Goal: Navigation & Orientation: Find specific page/section

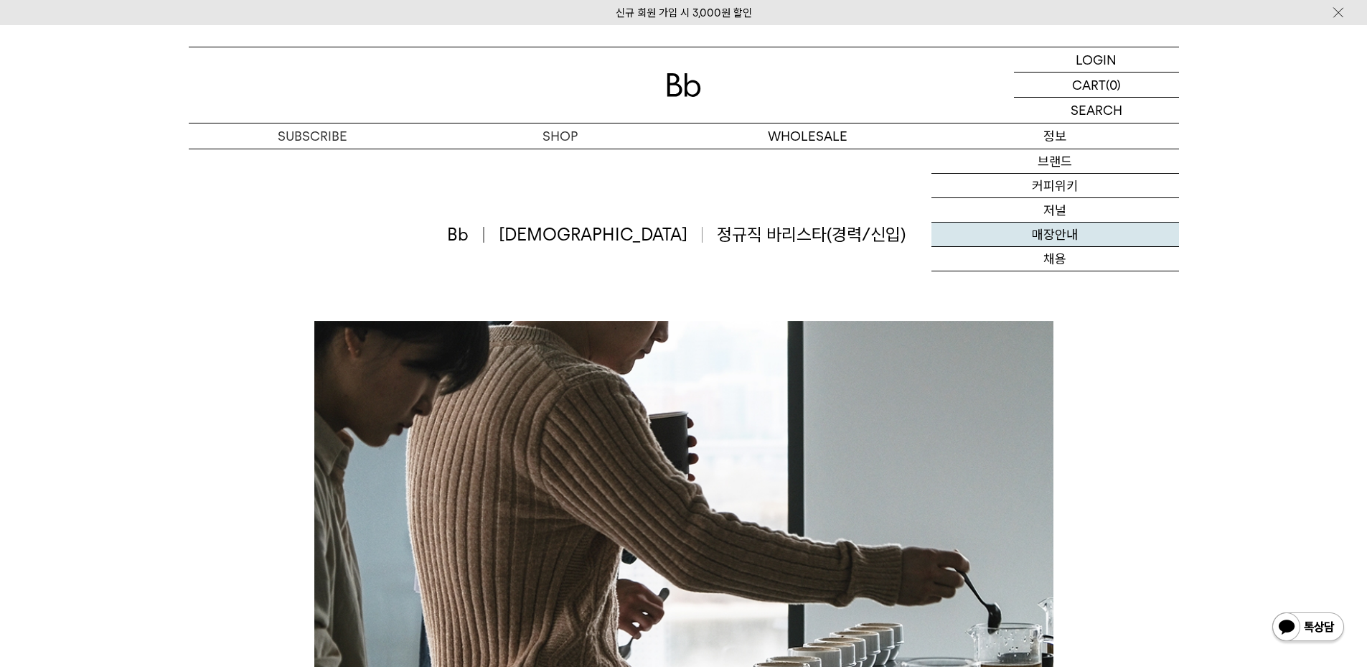
click at [1050, 233] on link "매장안내" at bounding box center [1056, 234] width 248 height 24
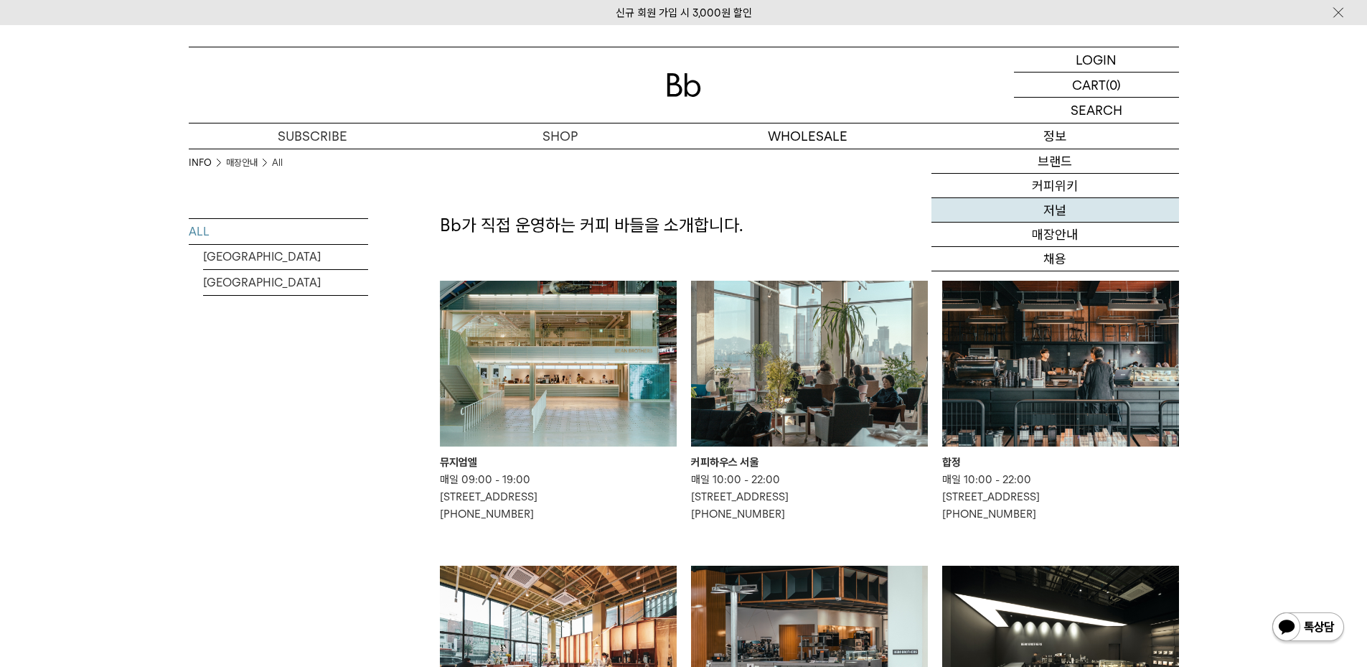
click at [1056, 202] on link "저널" at bounding box center [1056, 210] width 248 height 24
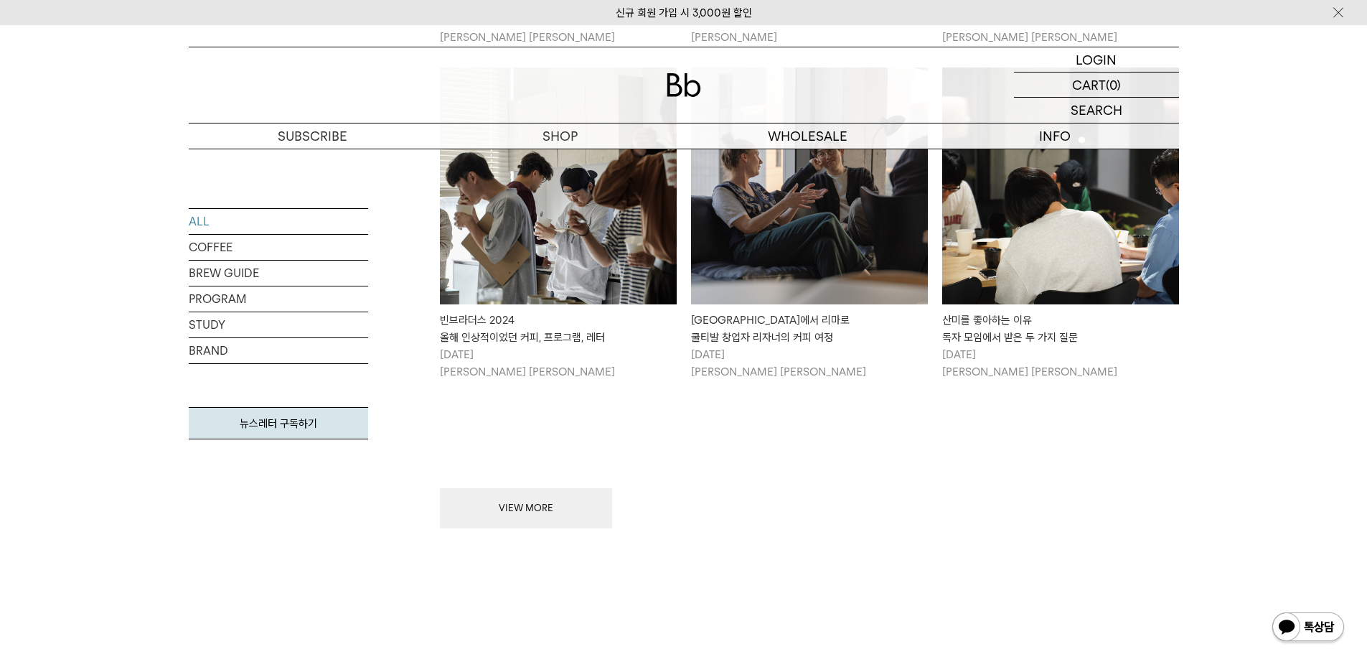
scroll to position [1794, 0]
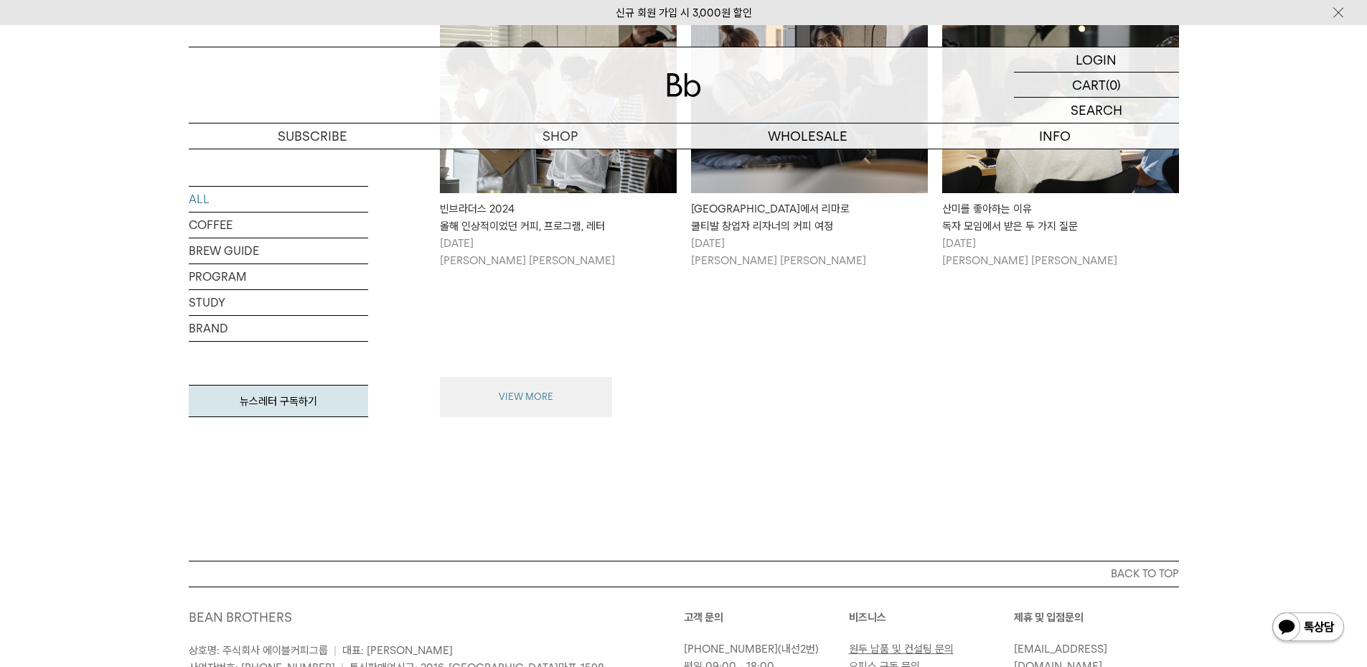
click at [537, 380] on button "VIEW MORE" at bounding box center [526, 397] width 172 height 40
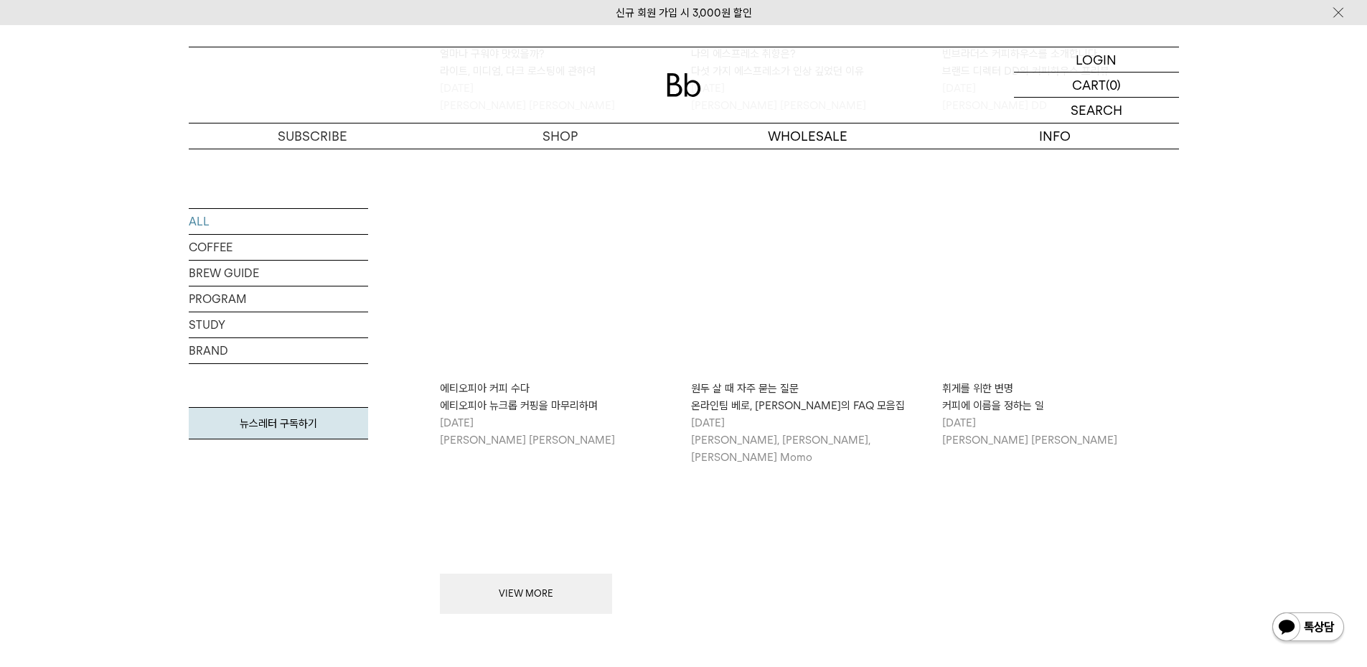
scroll to position [3373, 0]
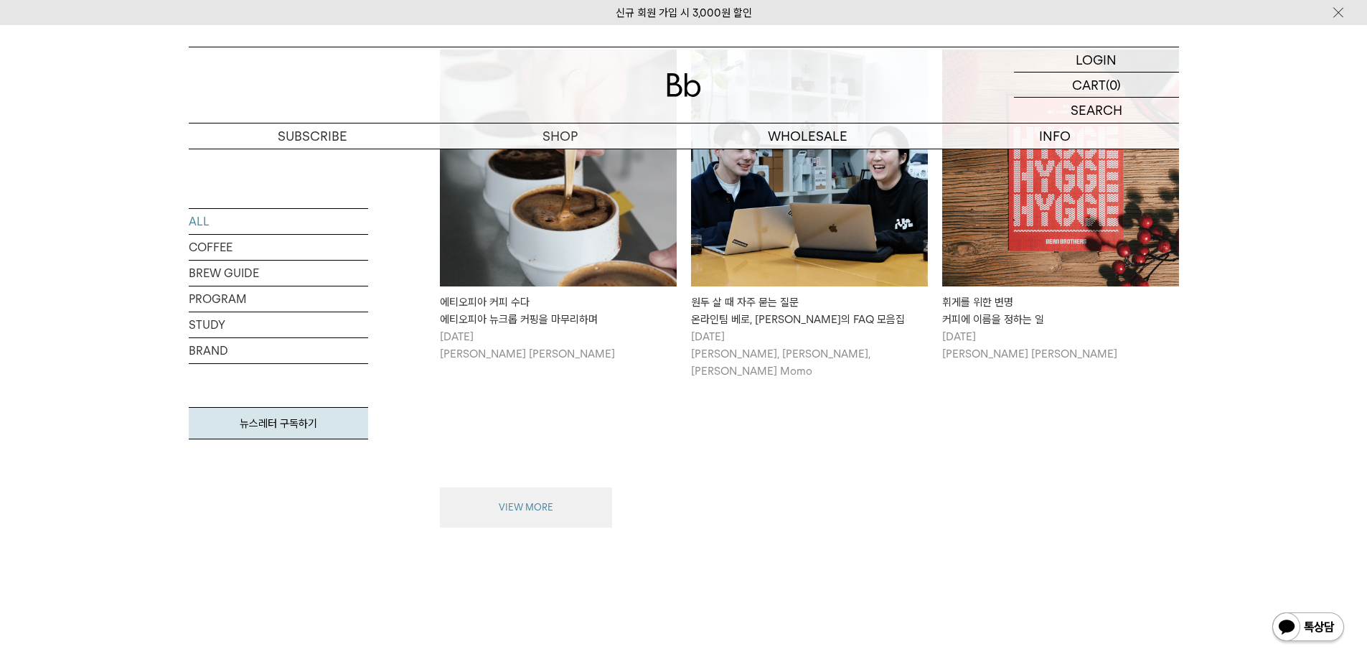
click at [565, 487] on button "VIEW MORE" at bounding box center [526, 507] width 172 height 40
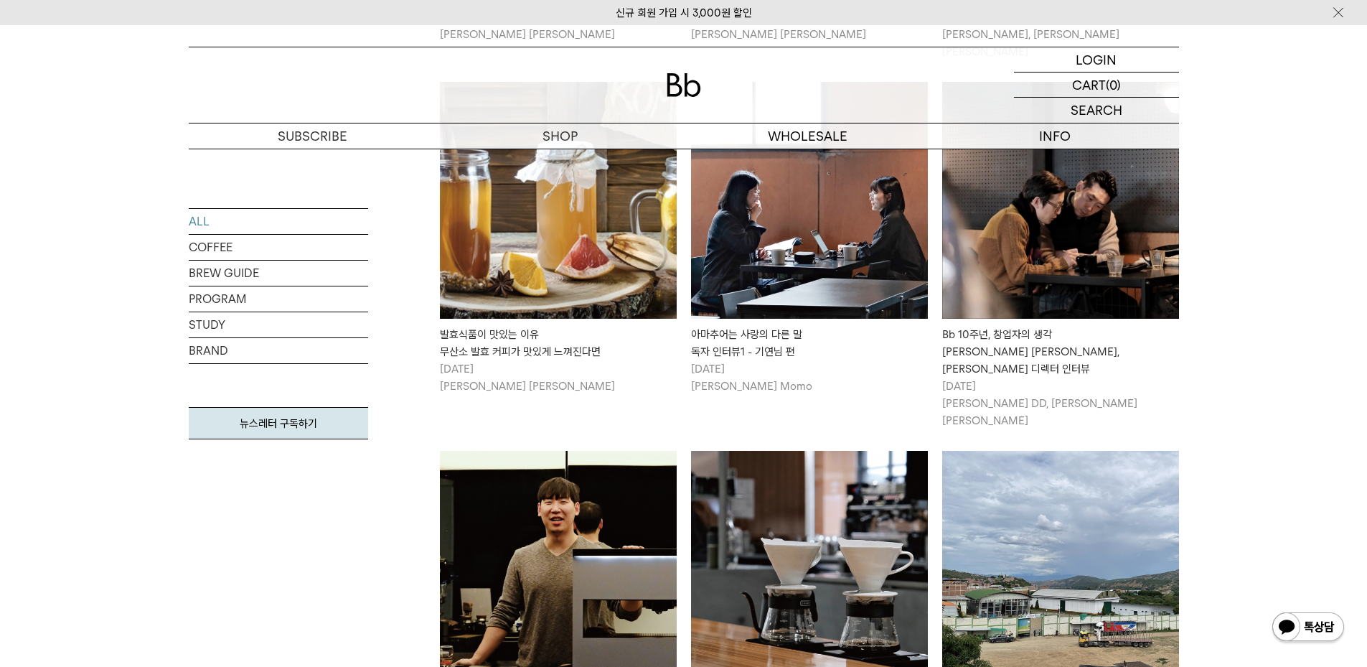
scroll to position [4952, 0]
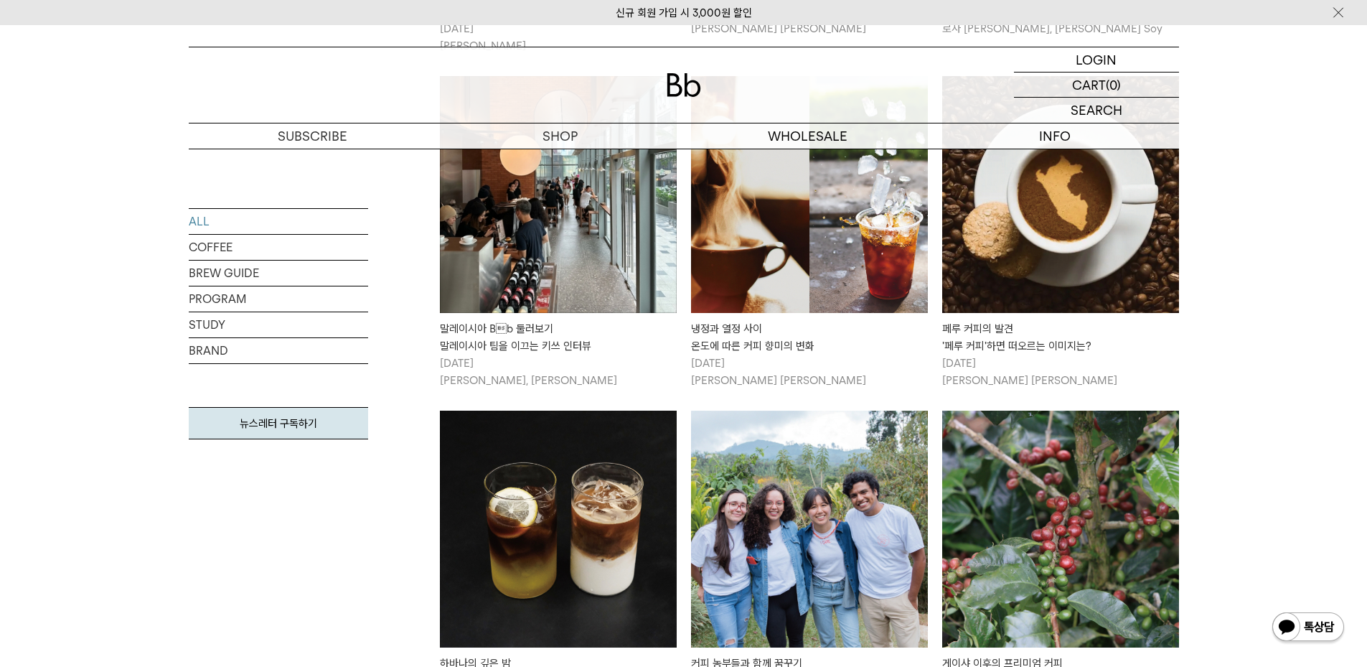
scroll to position [6674, 0]
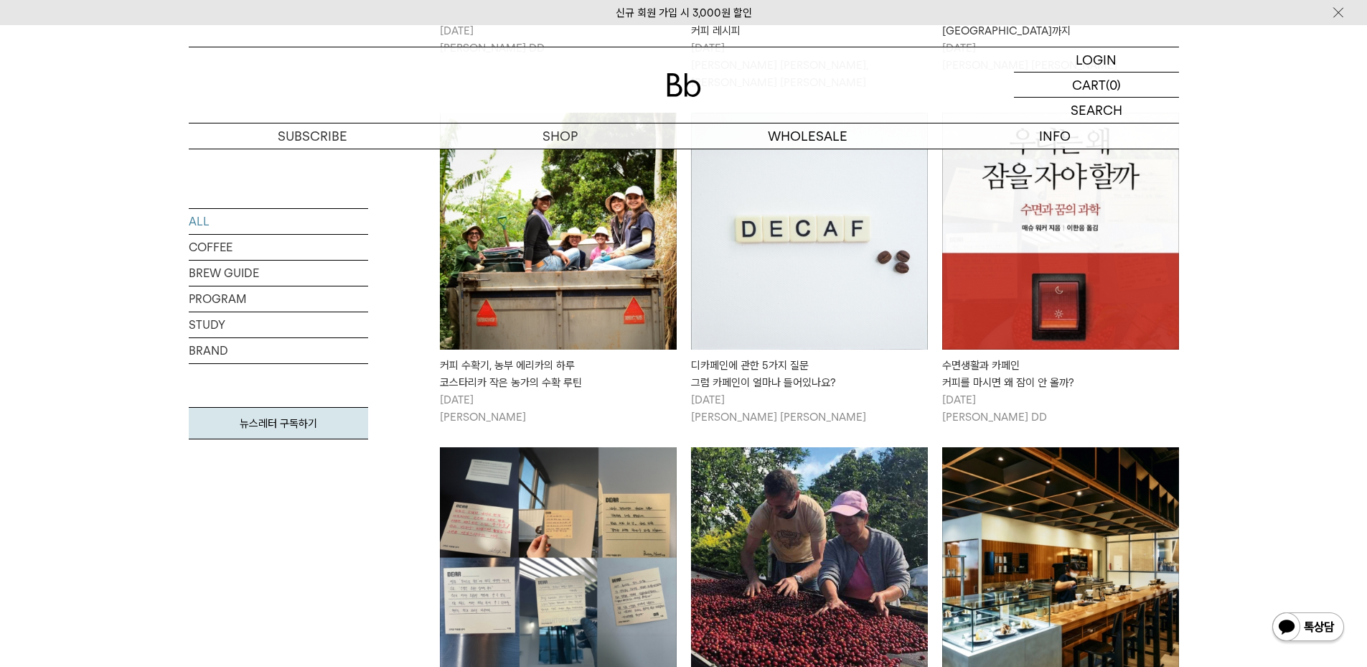
scroll to position [8325, 0]
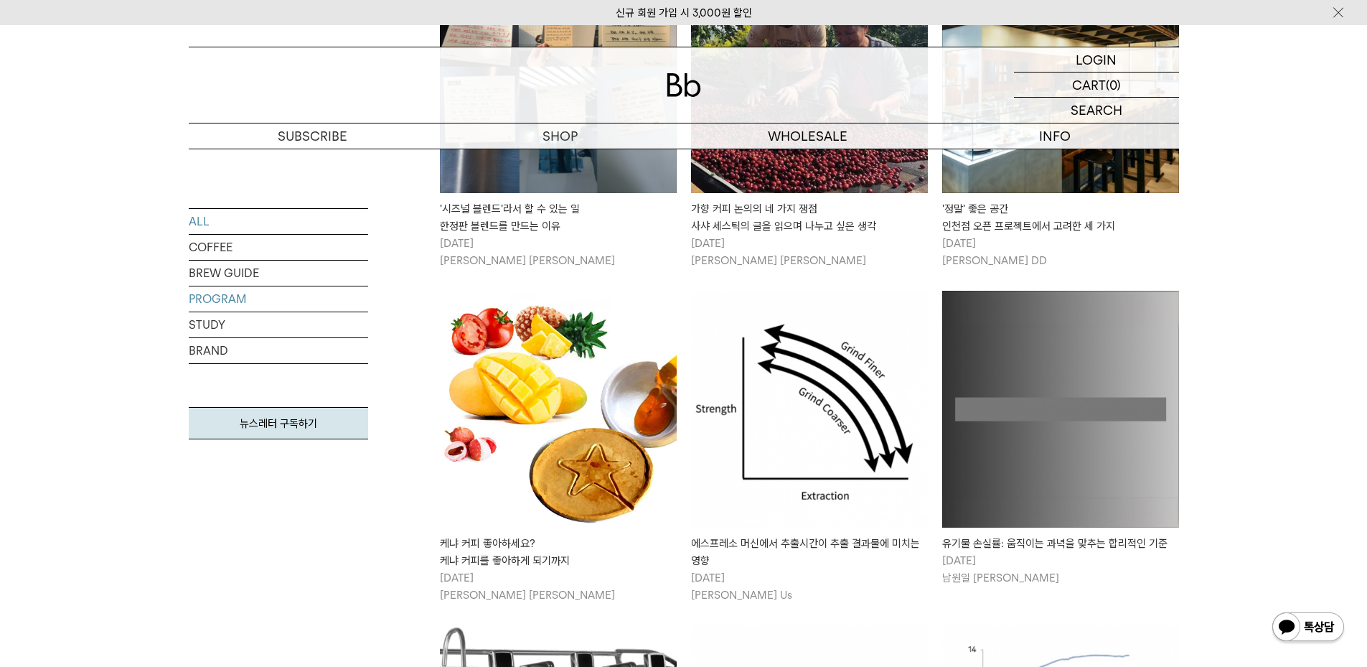
scroll to position [8540, 0]
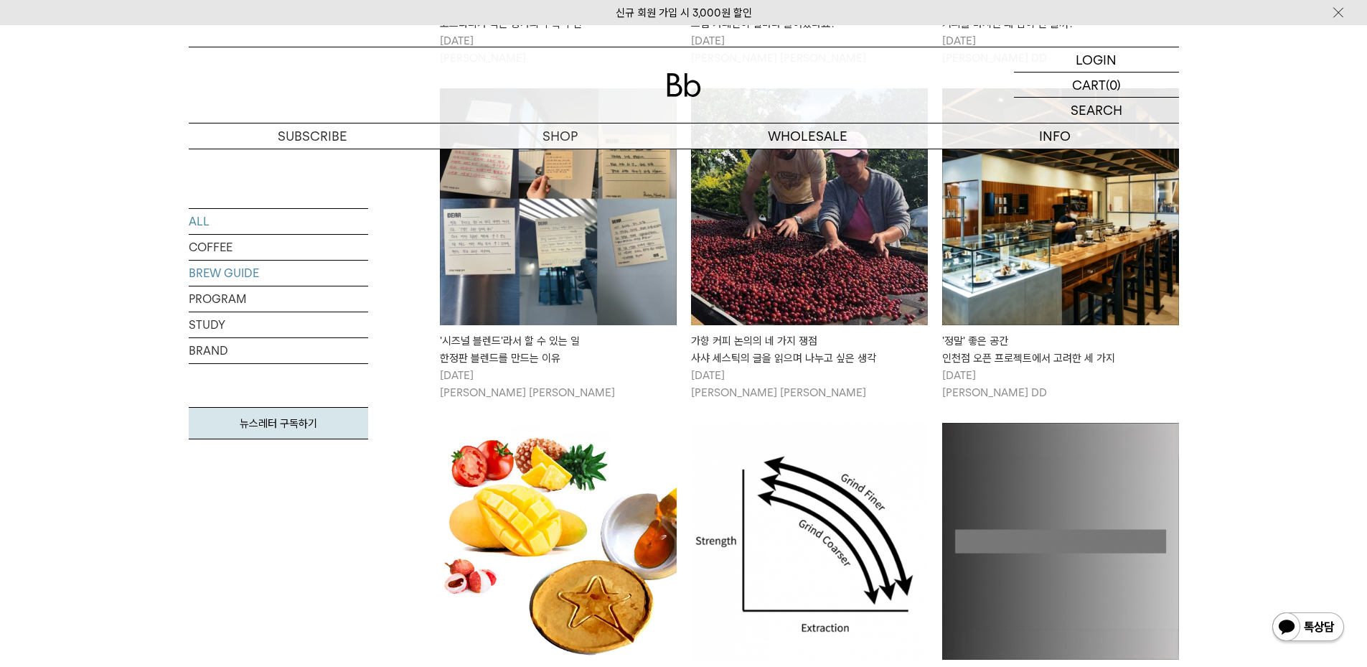
click at [233, 278] on link "BREW GUIDE" at bounding box center [278, 273] width 179 height 25
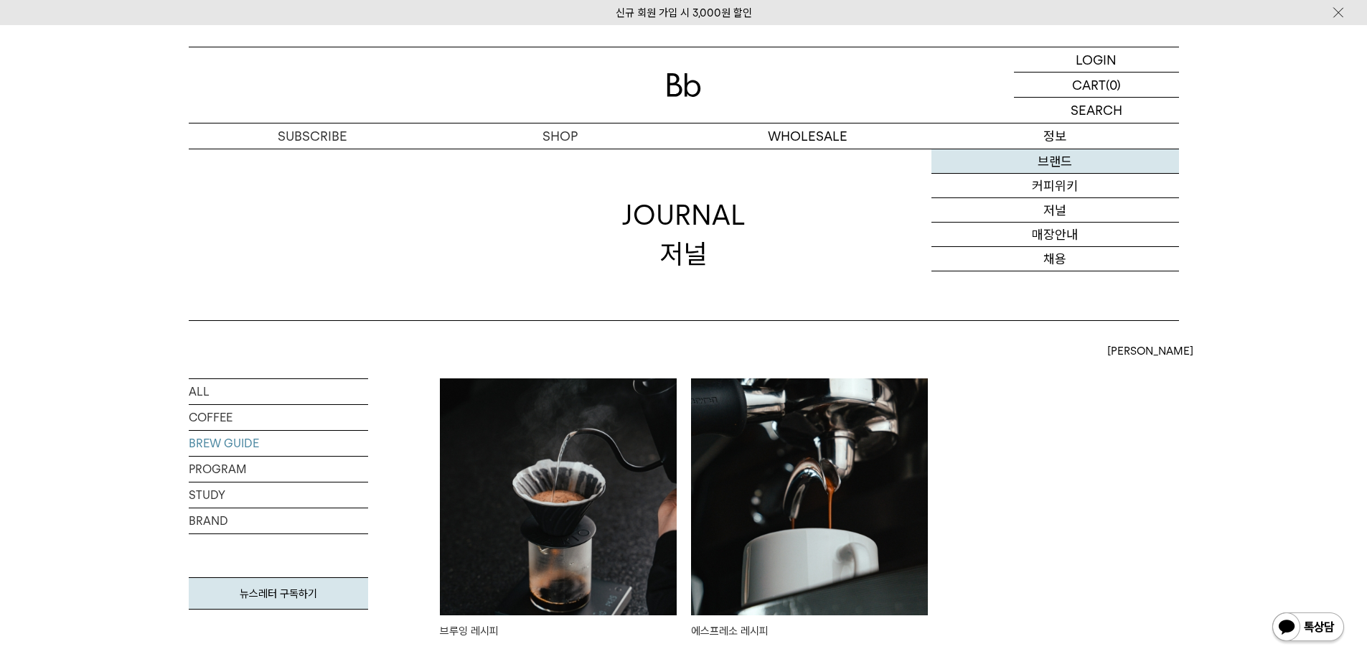
click at [1059, 158] on link "브랜드" at bounding box center [1056, 161] width 248 height 24
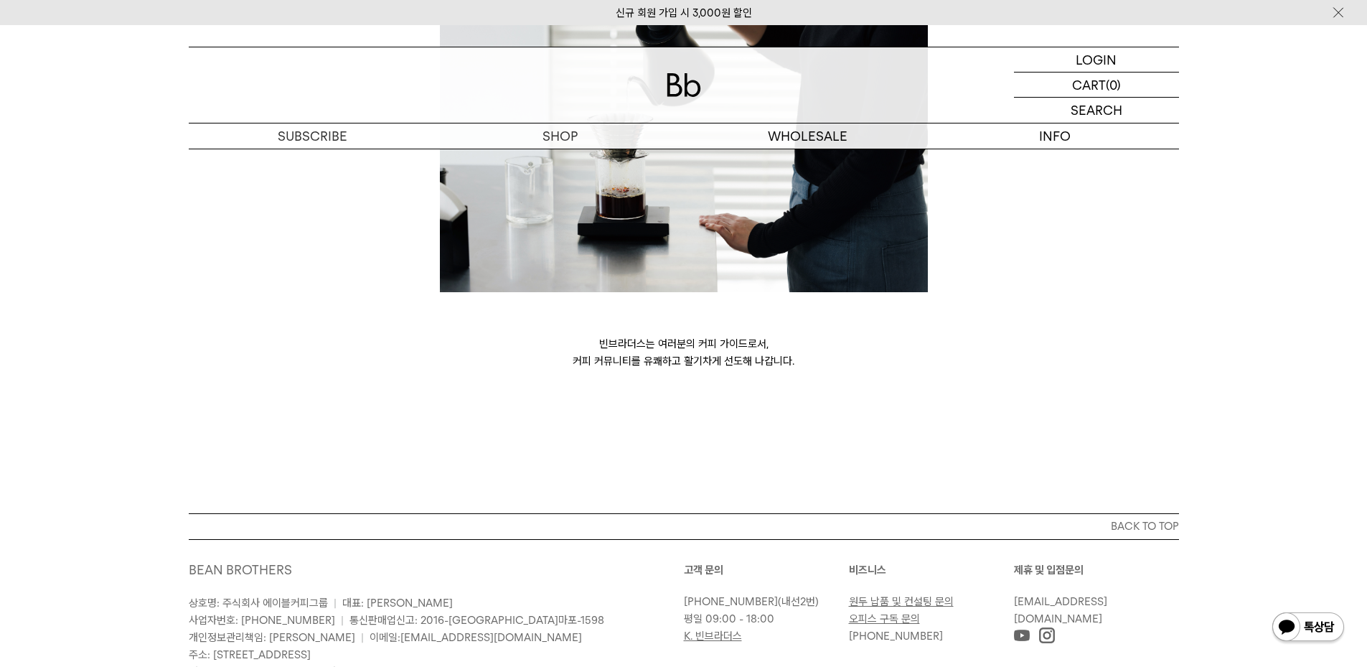
scroll to position [3913, 0]
